Goal: Task Accomplishment & Management: Use online tool/utility

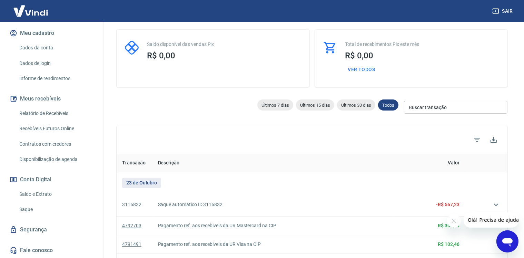
scroll to position [34, 0]
click at [17, 207] on link "Saque" at bounding box center [56, 209] width 78 height 14
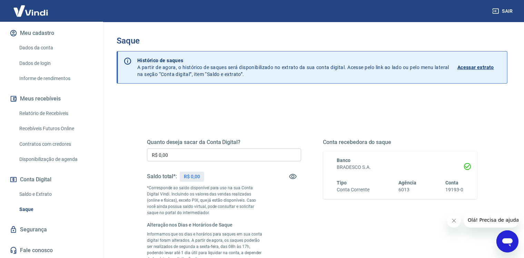
scroll to position [69, 0]
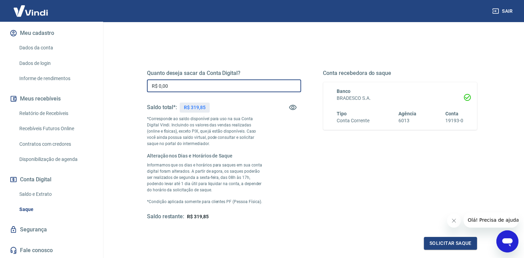
click at [203, 87] on input "R$ 0,00" at bounding box center [224, 85] width 154 height 13
type input "R$ 319,85"
click at [428, 250] on div "Quanto deseja sacar da Conta Digital? R$ 319,85 ​ Saldo total*: R$ 319,85 *Corr…" at bounding box center [312, 148] width 347 height 218
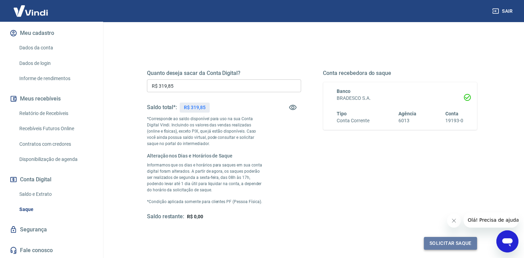
click at [435, 242] on button "Solicitar saque" at bounding box center [450, 243] width 53 height 13
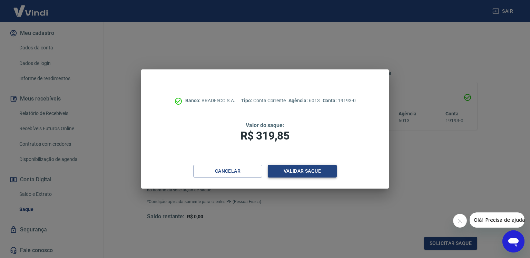
click at [296, 171] on button "Validar saque" at bounding box center [302, 171] width 69 height 13
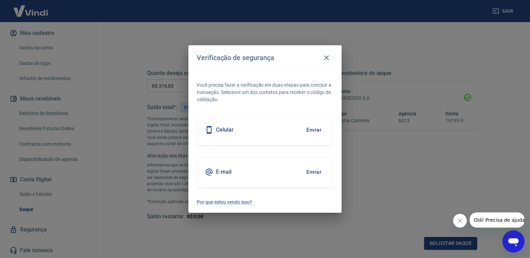
click at [311, 171] on button "Enviar" at bounding box center [313, 172] width 22 height 14
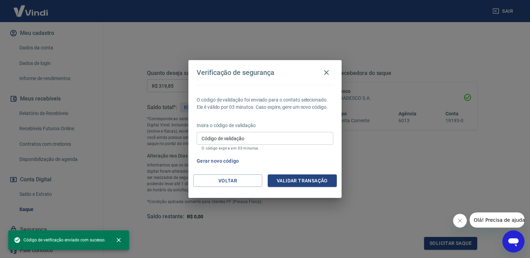
click at [290, 140] on input "Código de validação" at bounding box center [265, 138] width 137 height 13
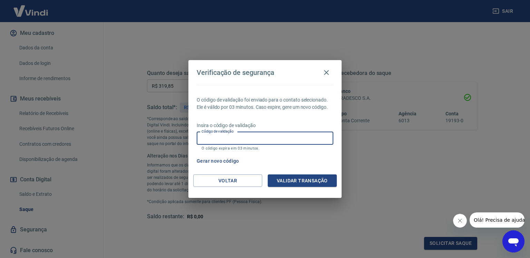
type input "v"
paste input "972073"
type input "972073"
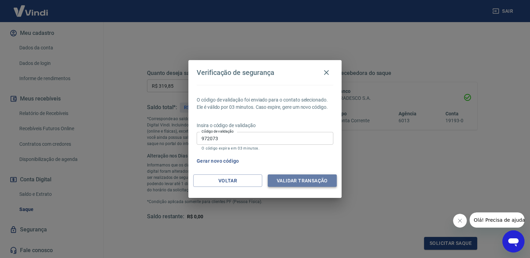
click at [302, 176] on button "Validar transação" at bounding box center [302, 180] width 69 height 13
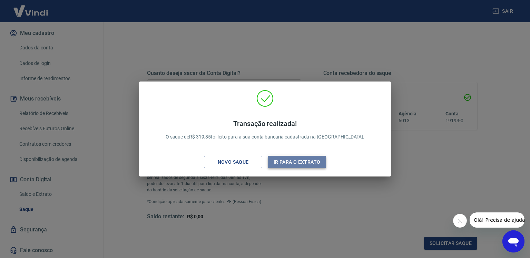
click at [321, 158] on button "Ir para o extrato" at bounding box center [297, 162] width 58 height 13
